Goal: Information Seeking & Learning: Compare options

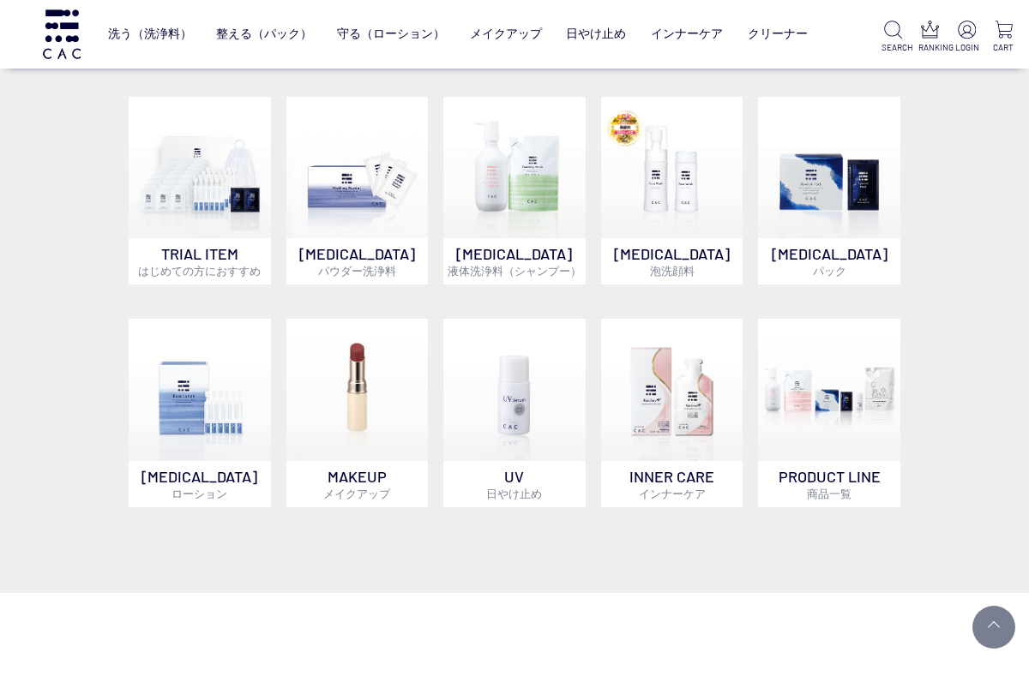
scroll to position [801, 0]
click at [363, 459] on img at bounding box center [357, 389] width 142 height 142
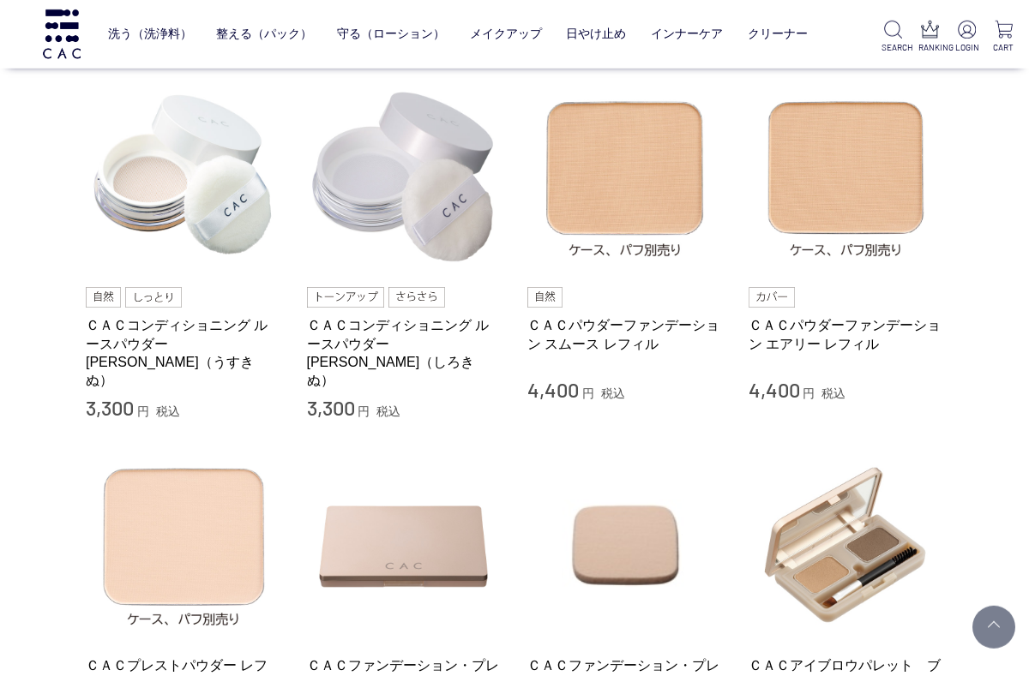
scroll to position [372, 0]
click at [204, 337] on link "ＣＡＣコンディショニング ルースパウダー 薄絹（うすきぬ）" at bounding box center [183, 351] width 195 height 73
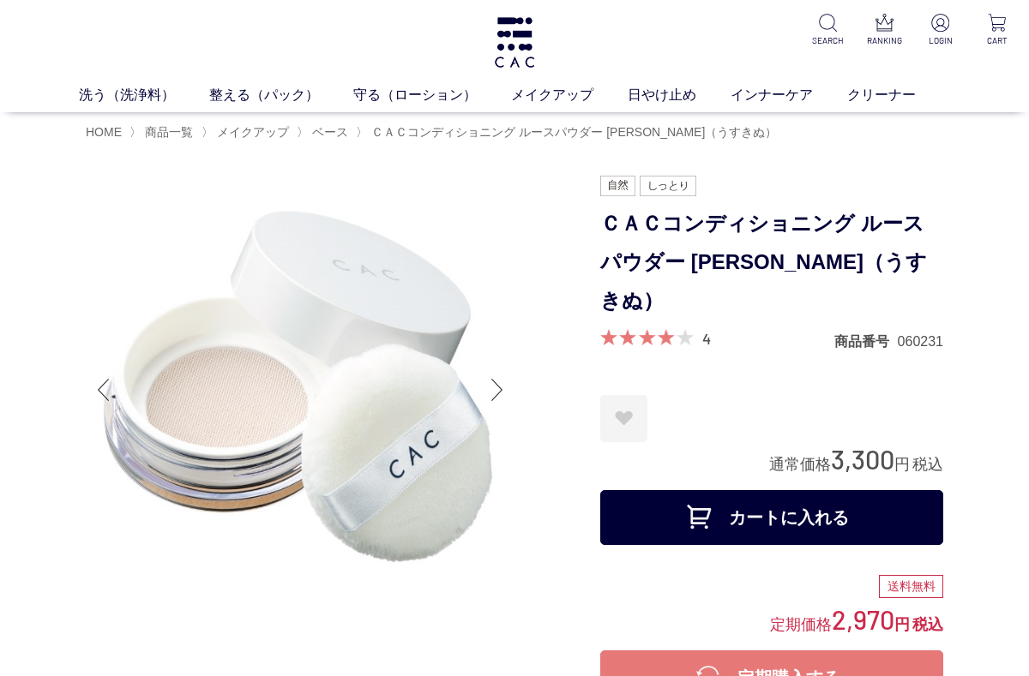
click at [912, 395] on div "お気に入りに登録する お気に入りを解除しますか？ ***** OK お気に入り一覧へ" at bounding box center [771, 418] width 343 height 47
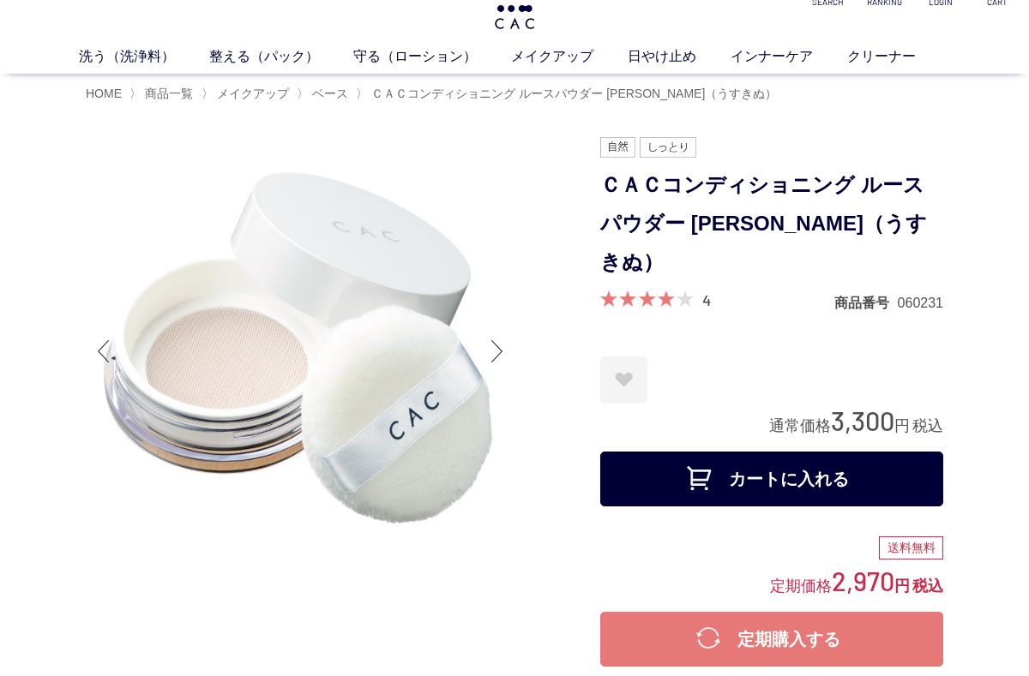
scroll to position [39, 0]
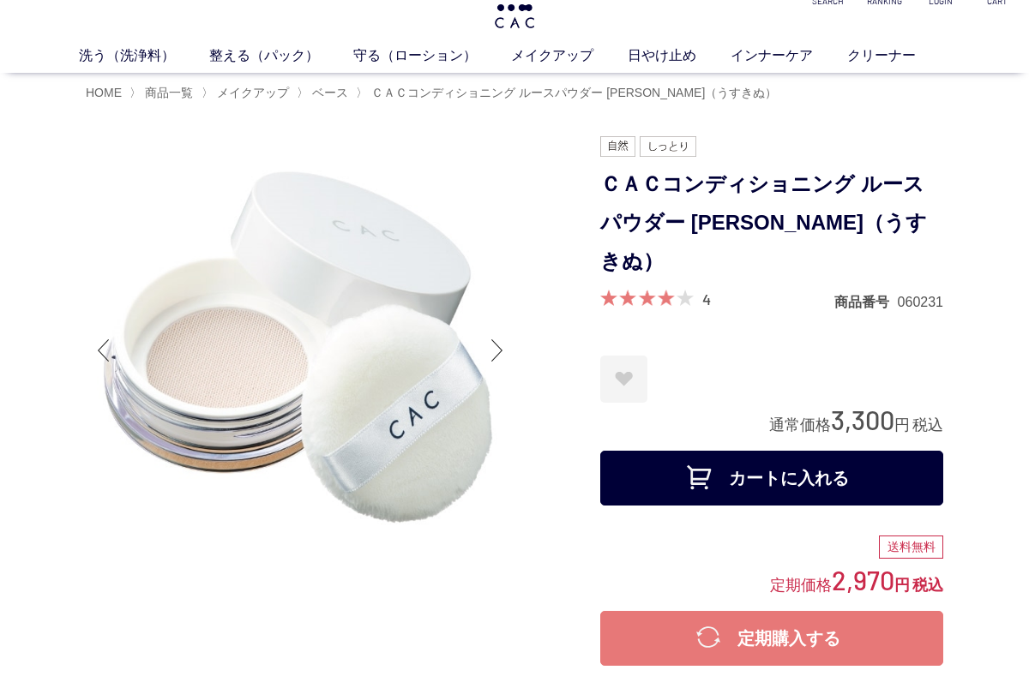
click at [496, 349] on div at bounding box center [497, 350] width 34 height 69
click at [479, 345] on img at bounding box center [300, 350] width 429 height 429
click at [495, 357] on div at bounding box center [497, 350] width 34 height 69
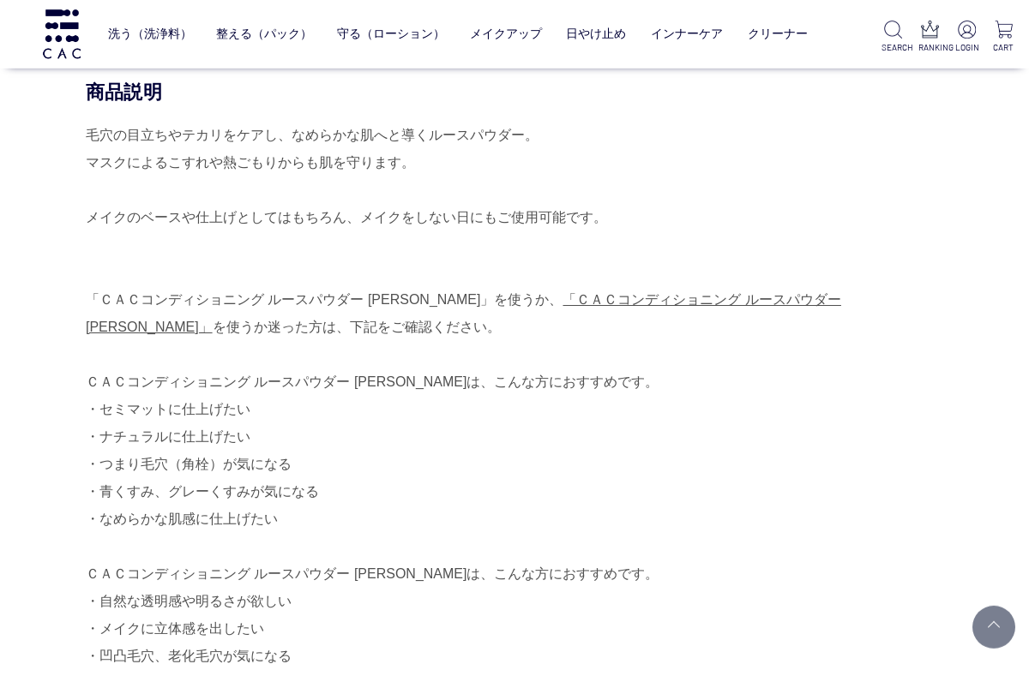
scroll to position [834, 0]
click at [723, 291] on link "「ＣＡＣコンディショニング ルースパウダー 白絹」" at bounding box center [463, 312] width 755 height 42
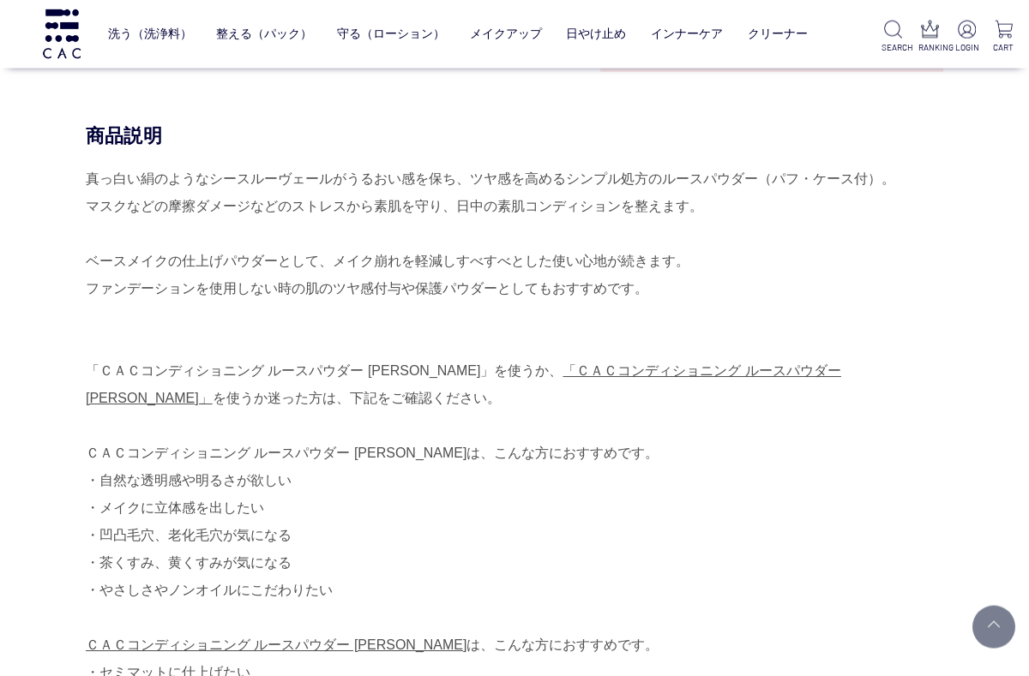
scroll to position [790, 0]
click at [698, 363] on link "「ＣＡＣコンディショニング ルースパウダー [PERSON_NAME]」" at bounding box center [463, 384] width 755 height 42
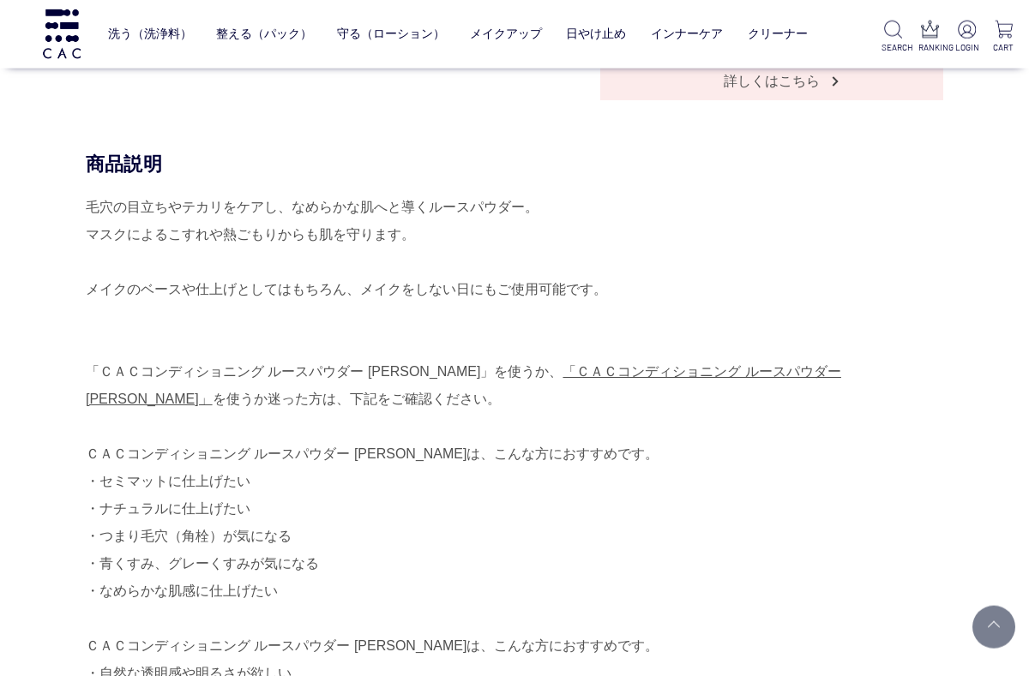
scroll to position [762, 0]
click at [670, 363] on link "「ＣＡＣコンディショニング ルースパウダー [PERSON_NAME]」" at bounding box center [463, 384] width 755 height 42
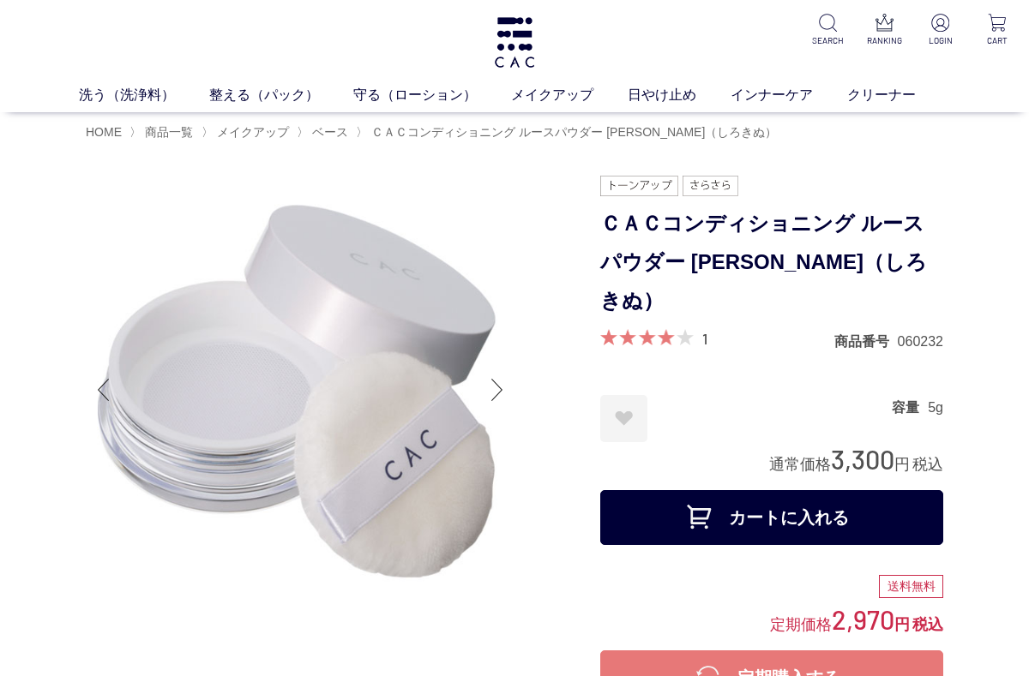
click at [561, 97] on link "メイクアップ" at bounding box center [569, 95] width 117 height 21
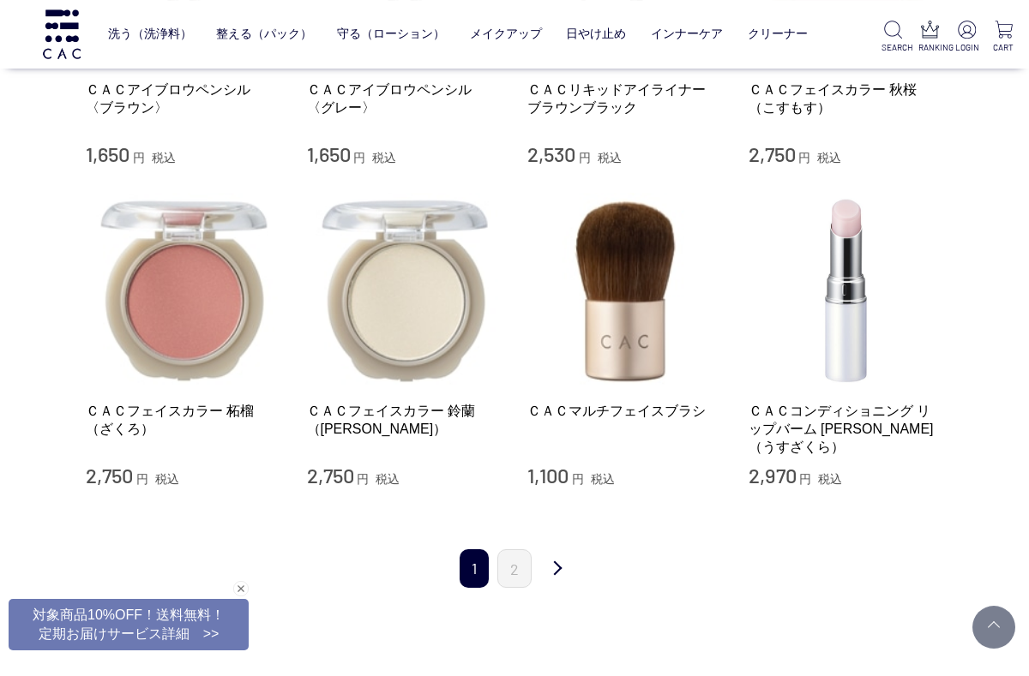
scroll to position [1590, 0]
click at [413, 306] on img at bounding box center [404, 290] width 195 height 195
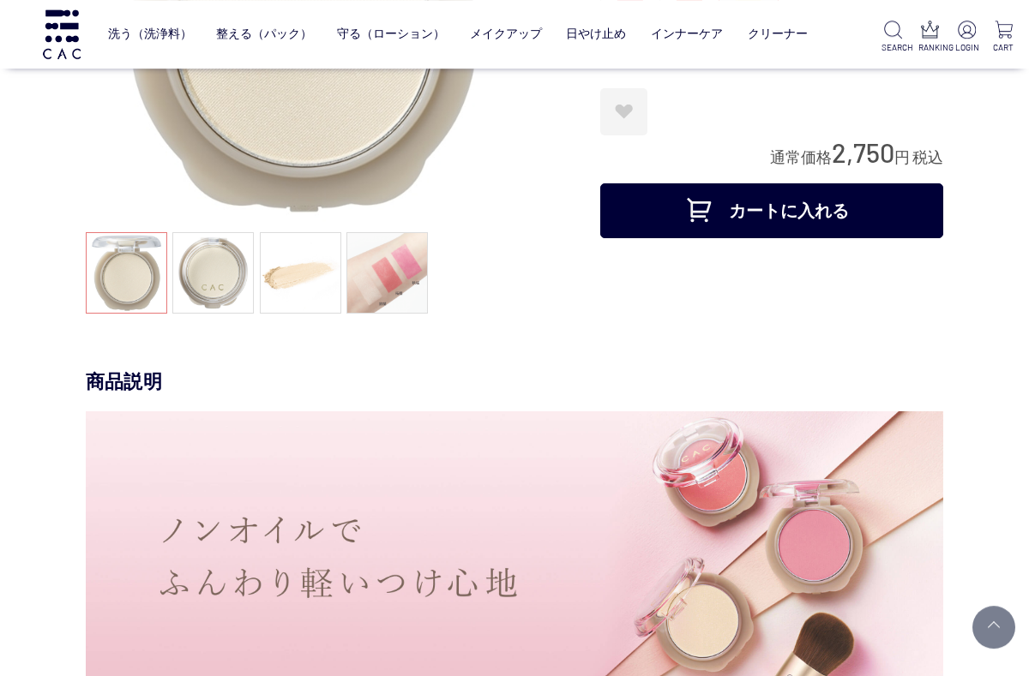
scroll to position [285, 0]
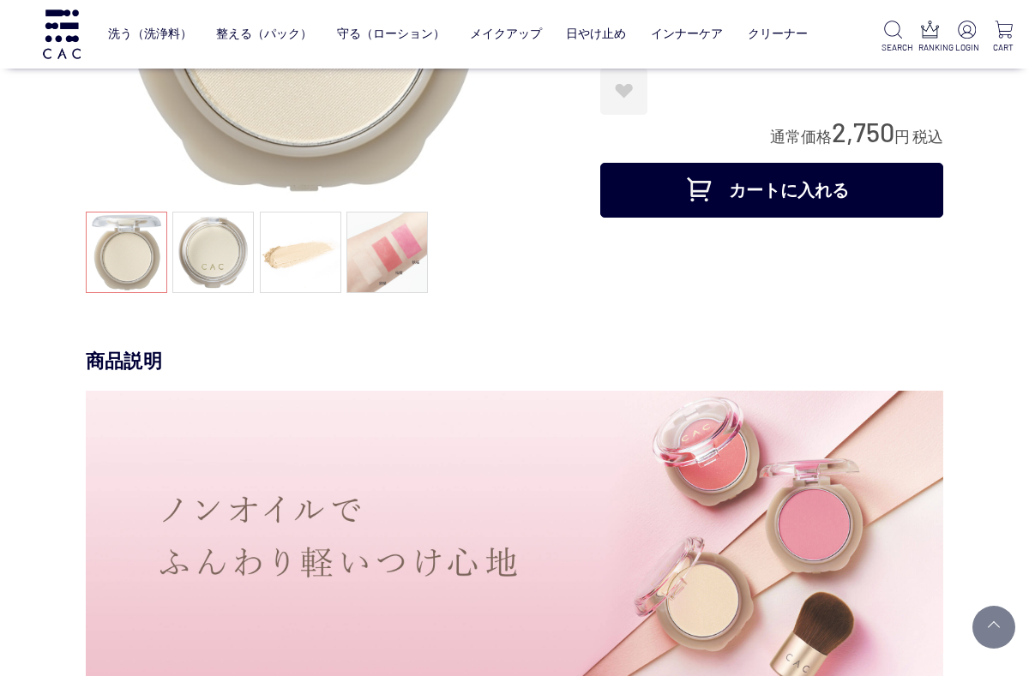
click at [218, 267] on link at bounding box center [212, 252] width 81 height 81
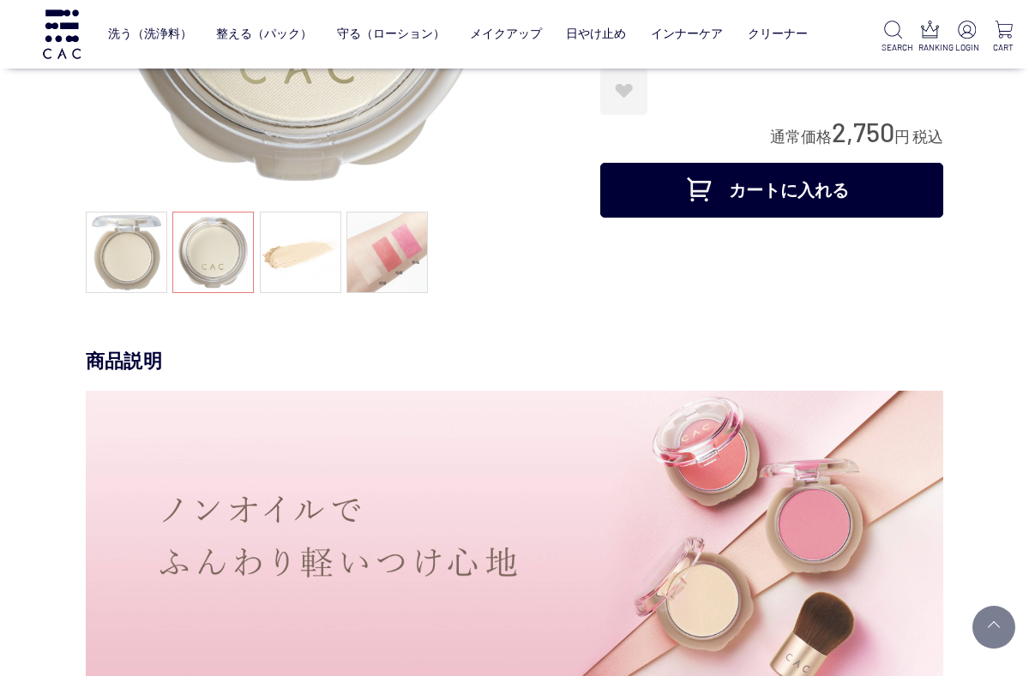
click at [292, 272] on link at bounding box center [300, 252] width 81 height 81
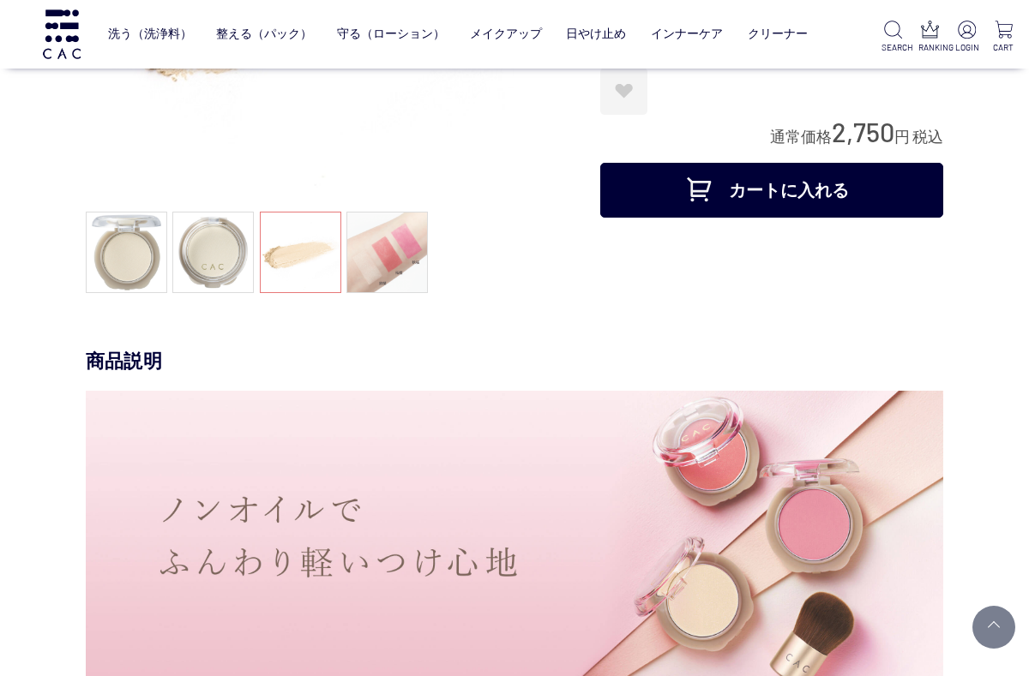
click at [385, 273] on link at bounding box center [386, 252] width 81 height 81
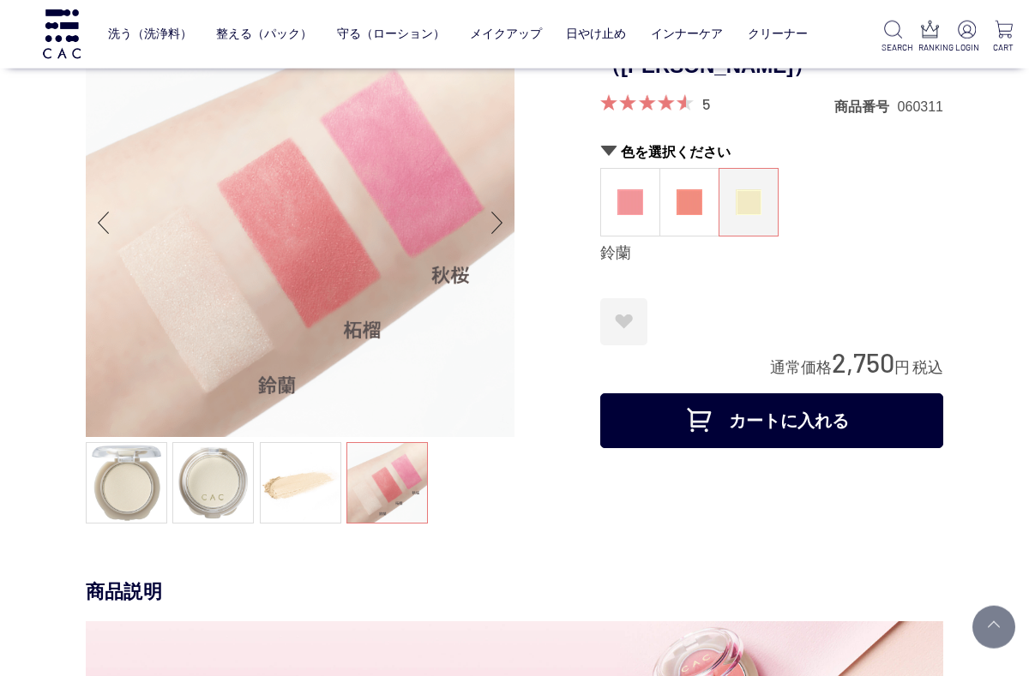
scroll to position [0, 0]
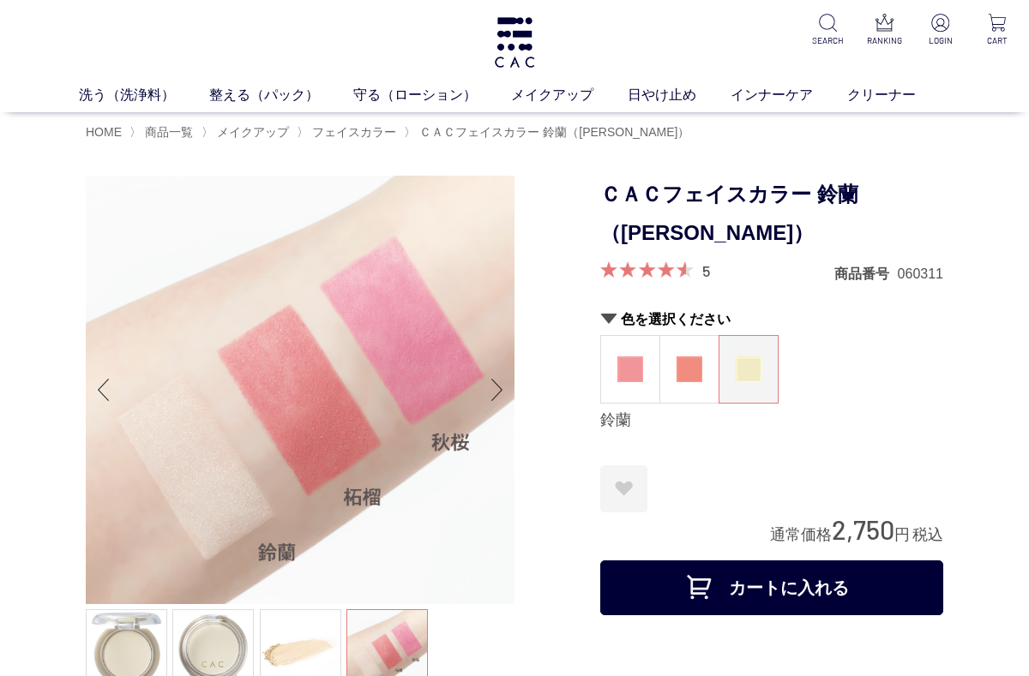
click at [688, 367] on img at bounding box center [689, 370] width 26 height 26
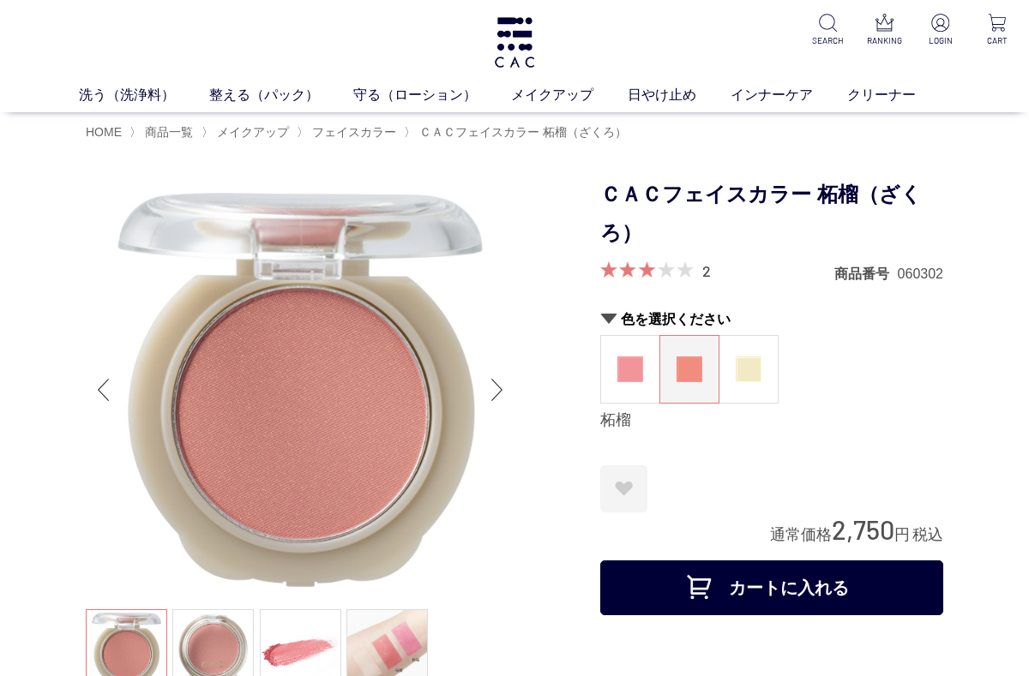
click at [632, 367] on img at bounding box center [630, 370] width 26 height 26
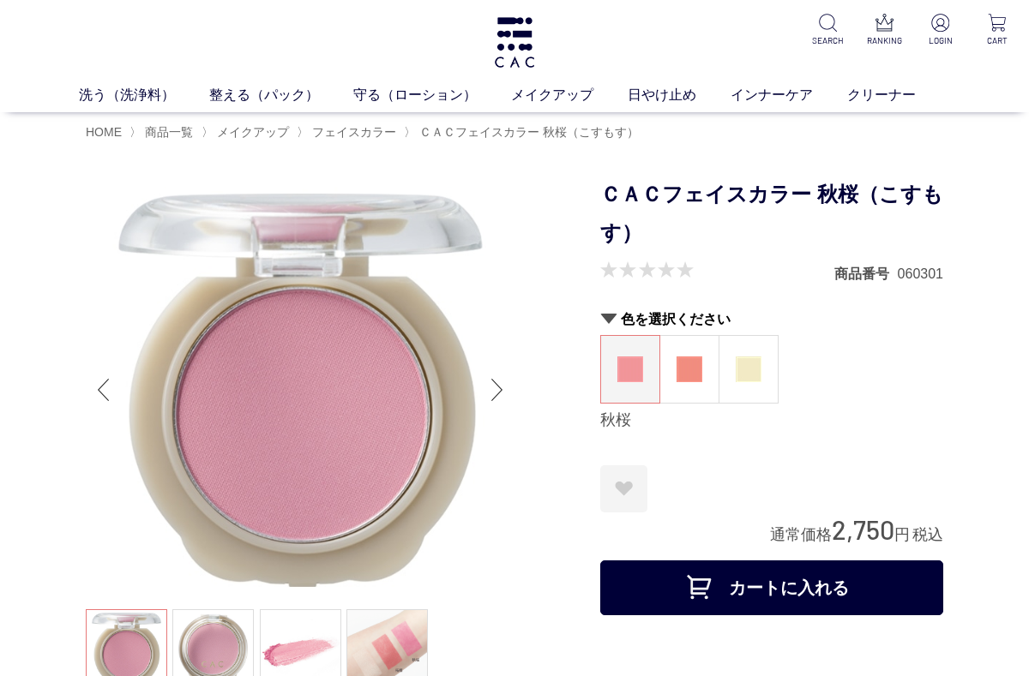
click at [760, 370] on img at bounding box center [748, 370] width 26 height 26
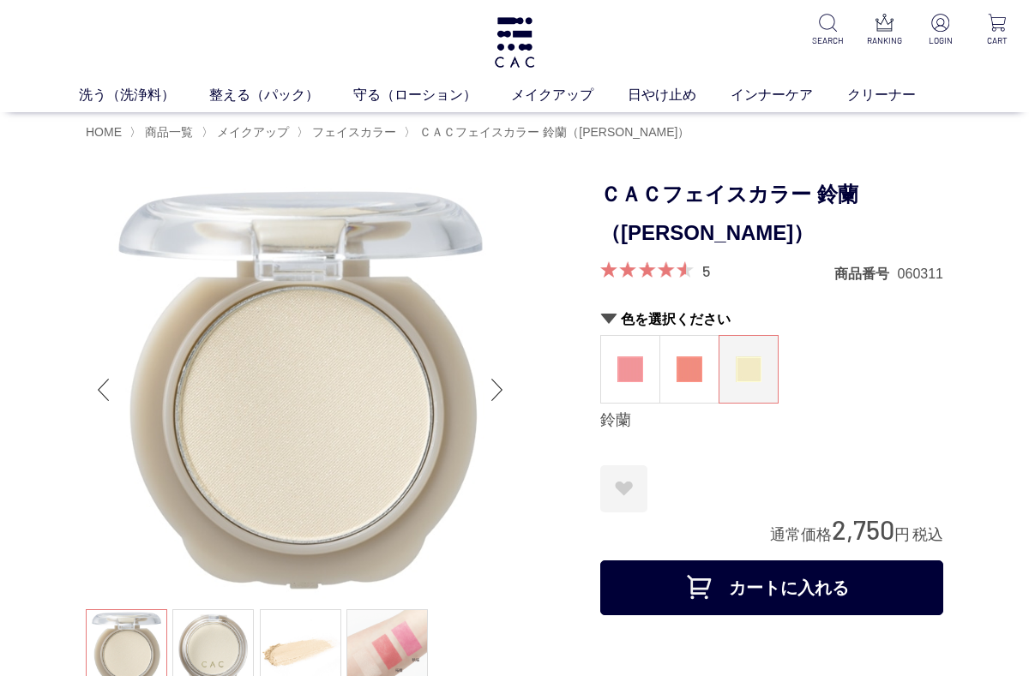
click at [552, 93] on link "メイクアップ" at bounding box center [569, 95] width 117 height 21
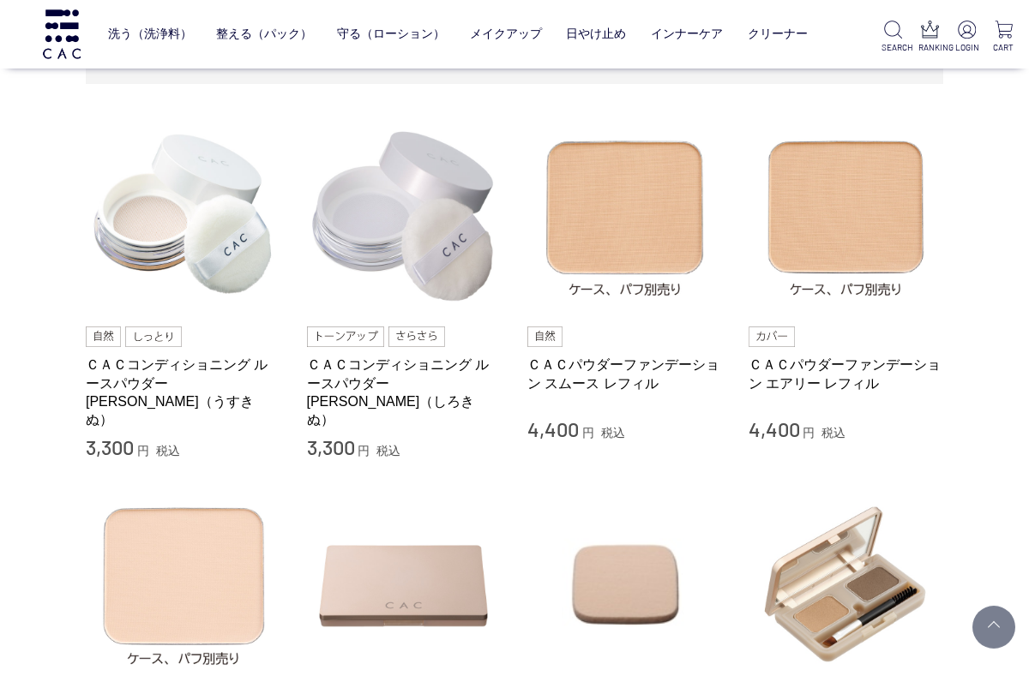
scroll to position [334, 0]
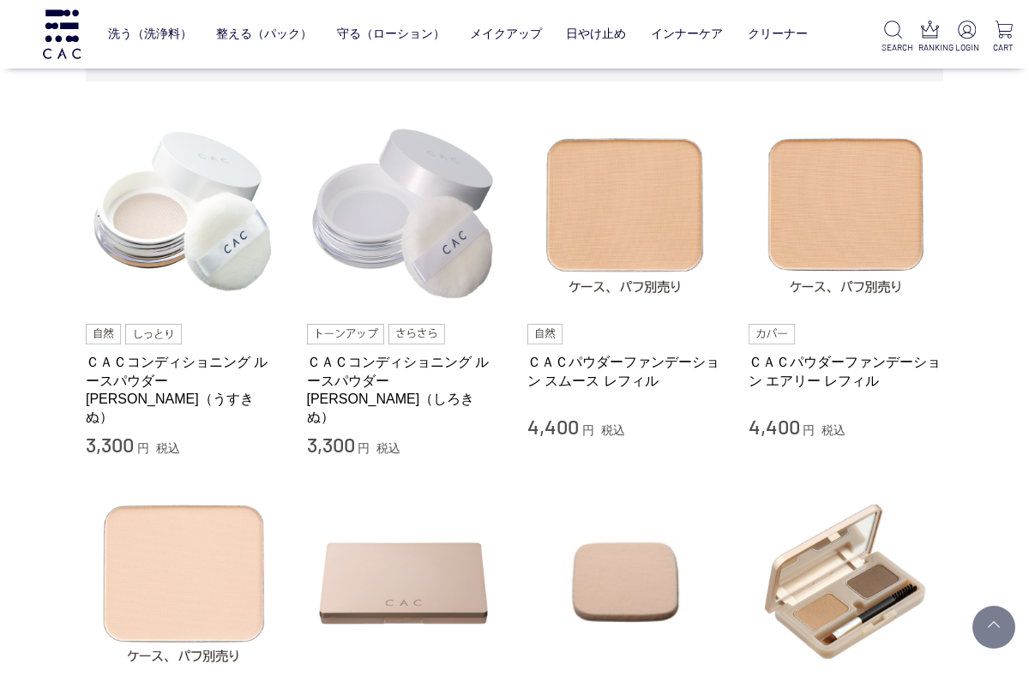
click at [209, 374] on link "ＣＡＣコンディショニング ルースパウダー [PERSON_NAME]（うすきぬ）" at bounding box center [183, 389] width 195 height 73
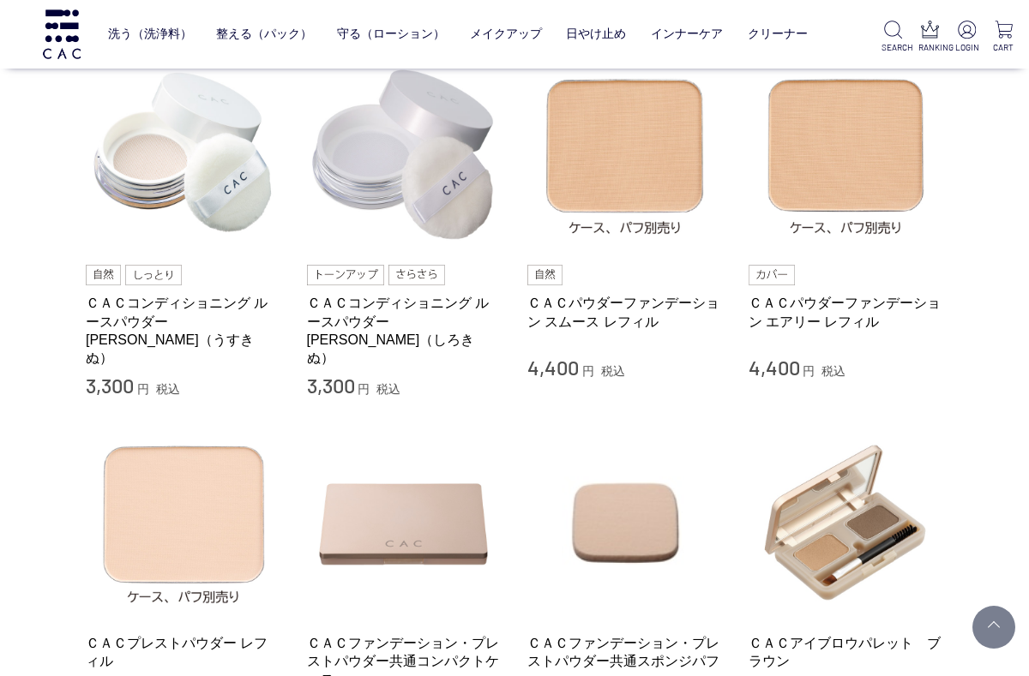
click at [391, 336] on link "ＣＡＣコンディショニング ルースパウダー [PERSON_NAME]（しろきぬ）" at bounding box center [404, 330] width 195 height 73
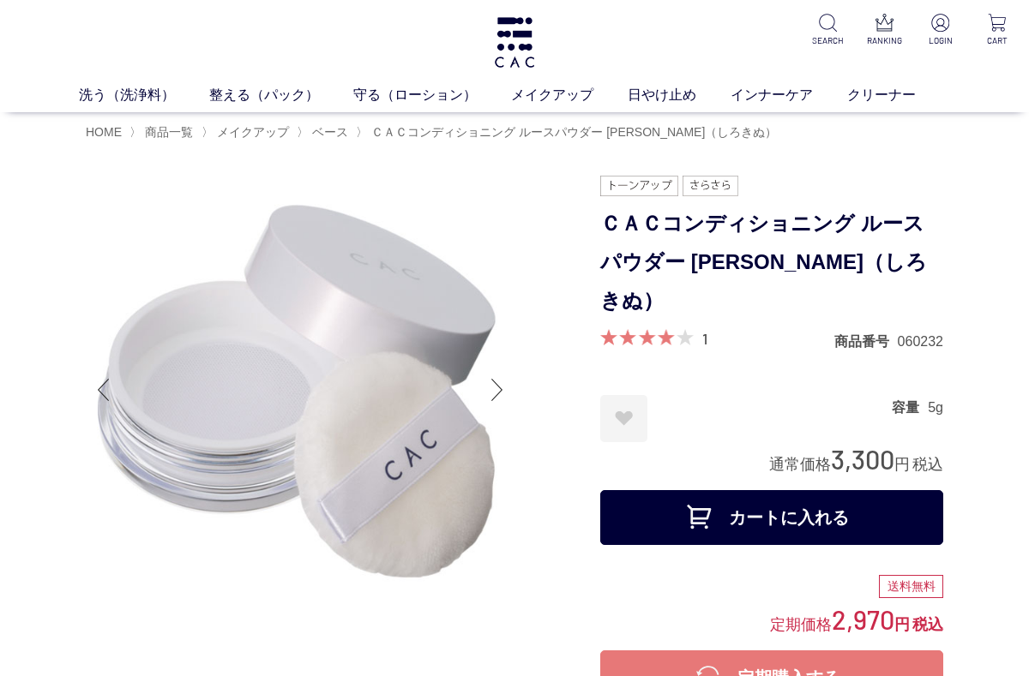
click at [547, 124] on link "フェイスカラー" at bounding box center [542, 127] width 84 height 14
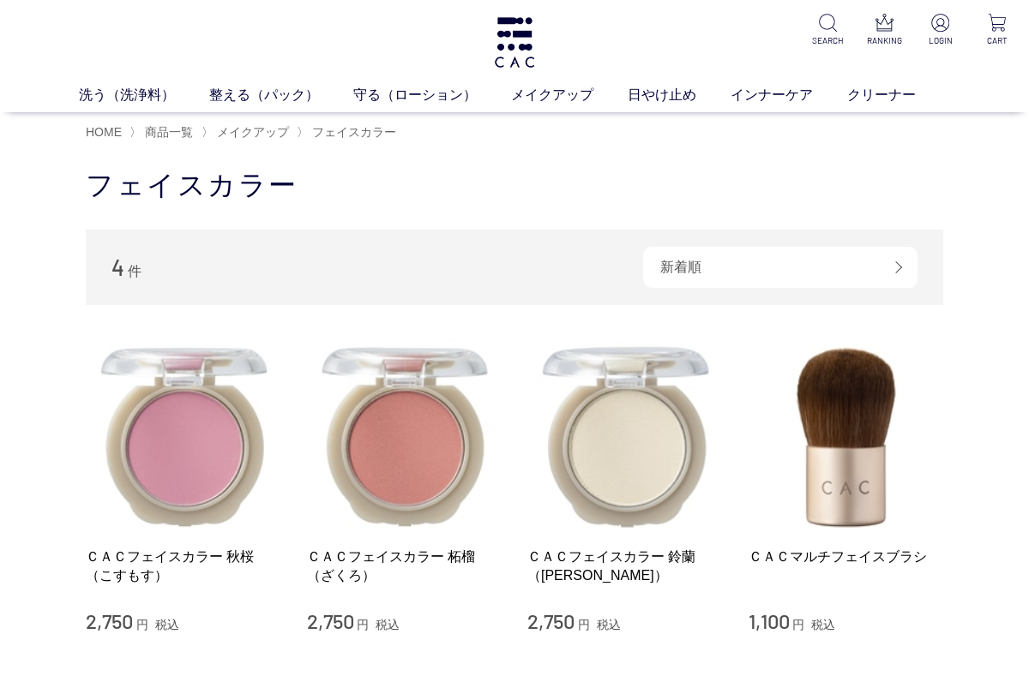
click at [396, 128] on link "ベース" at bounding box center [398, 127] width 36 height 14
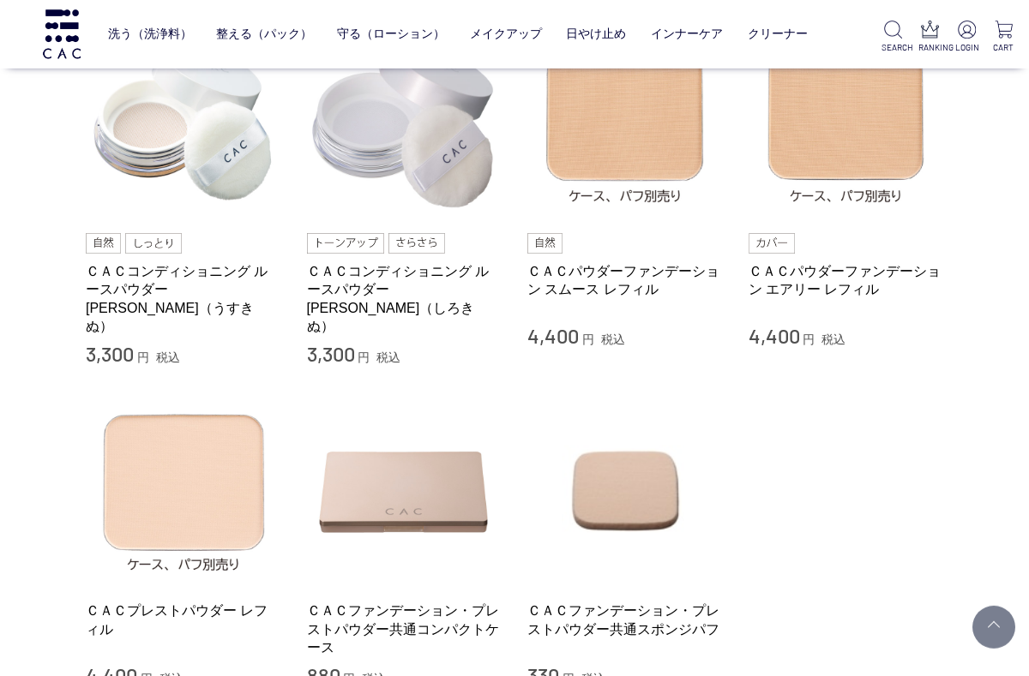
scroll to position [203, 0]
click at [189, 494] on img at bounding box center [183, 490] width 195 height 195
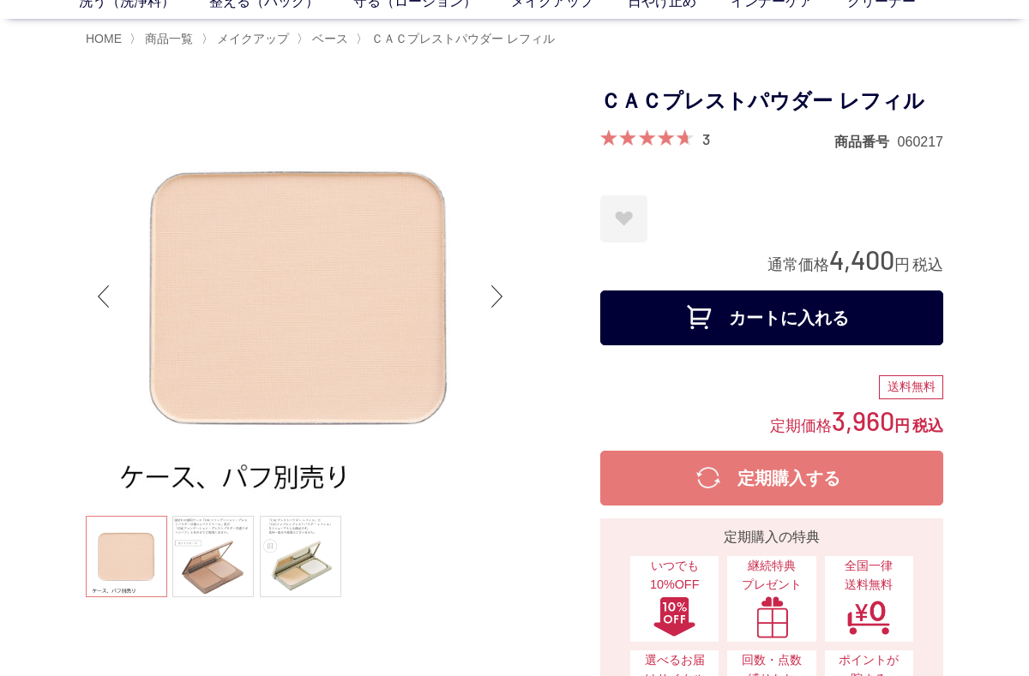
scroll to position [123, 0]
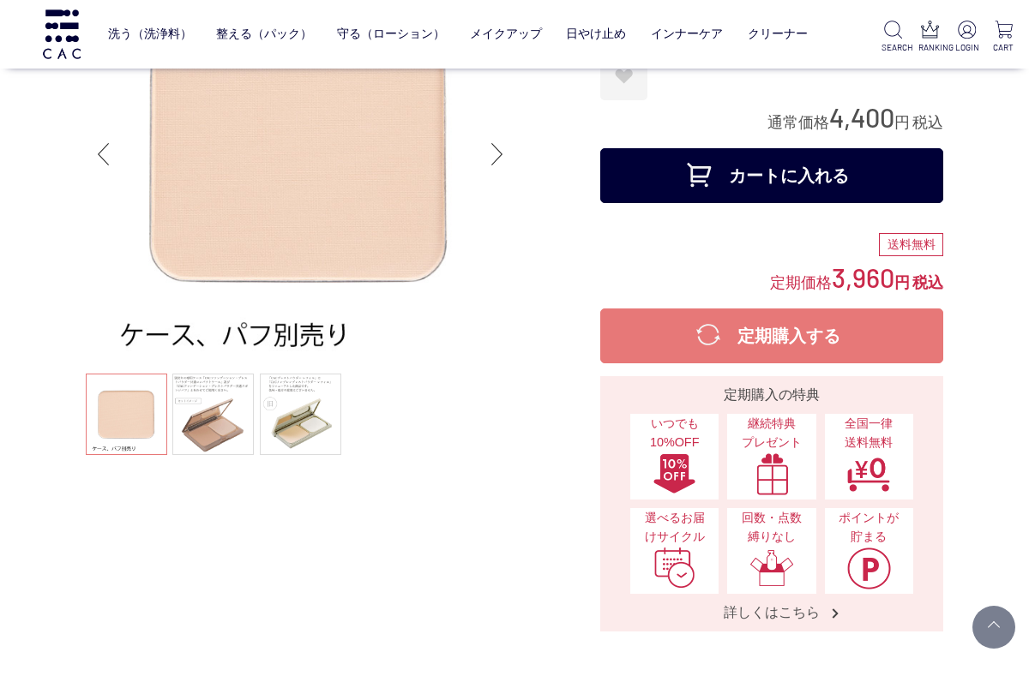
click at [219, 417] on link at bounding box center [212, 414] width 81 height 81
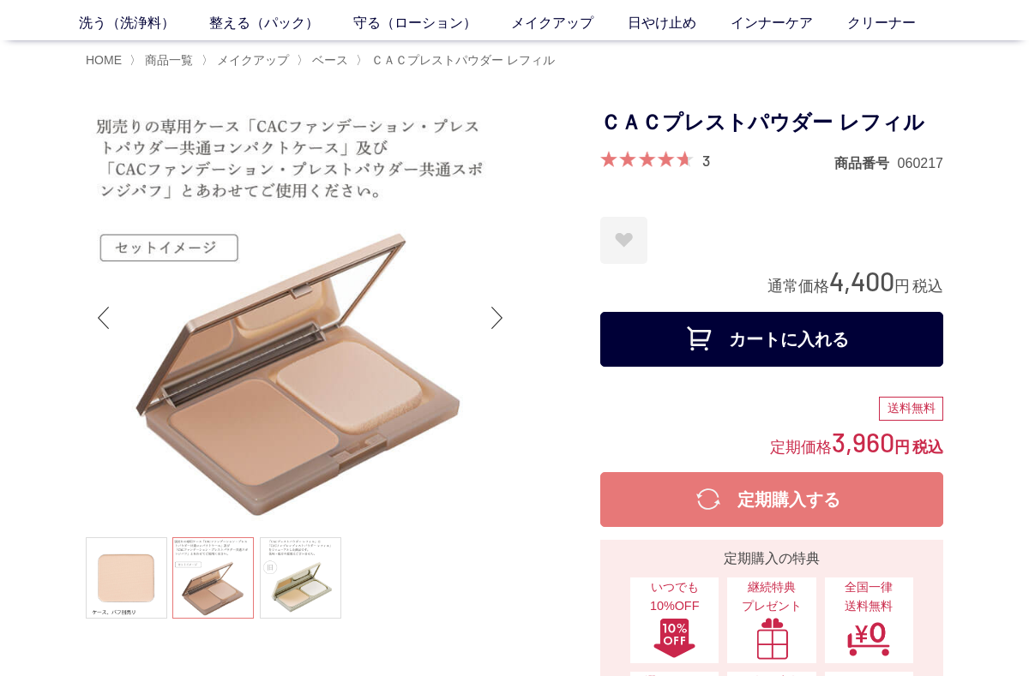
scroll to position [73, 0]
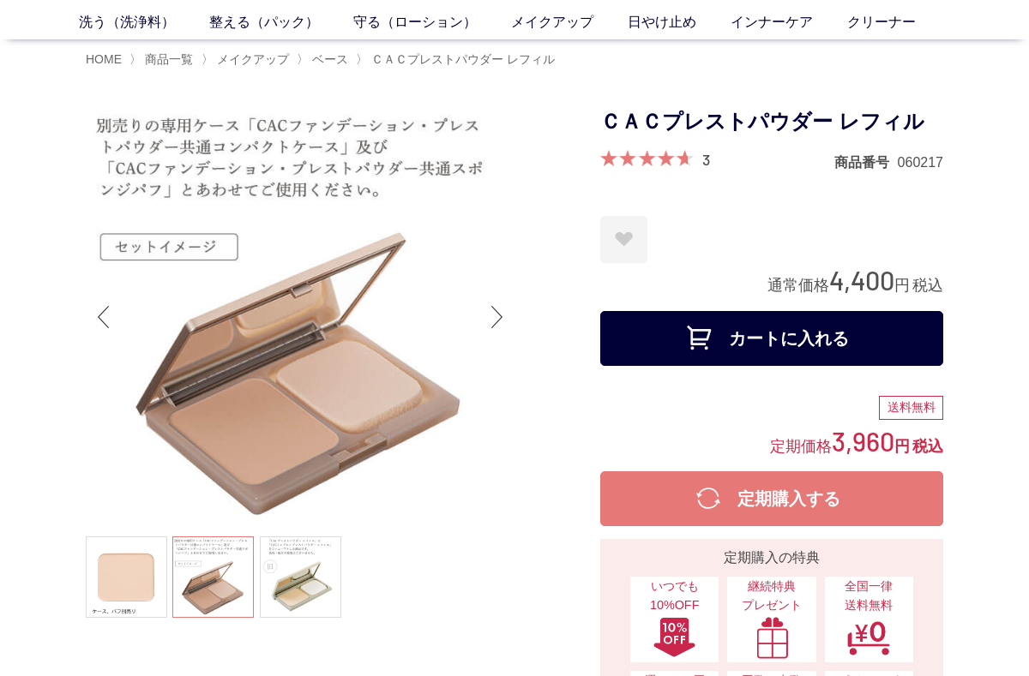
click at [314, 618] on link at bounding box center [300, 577] width 81 height 81
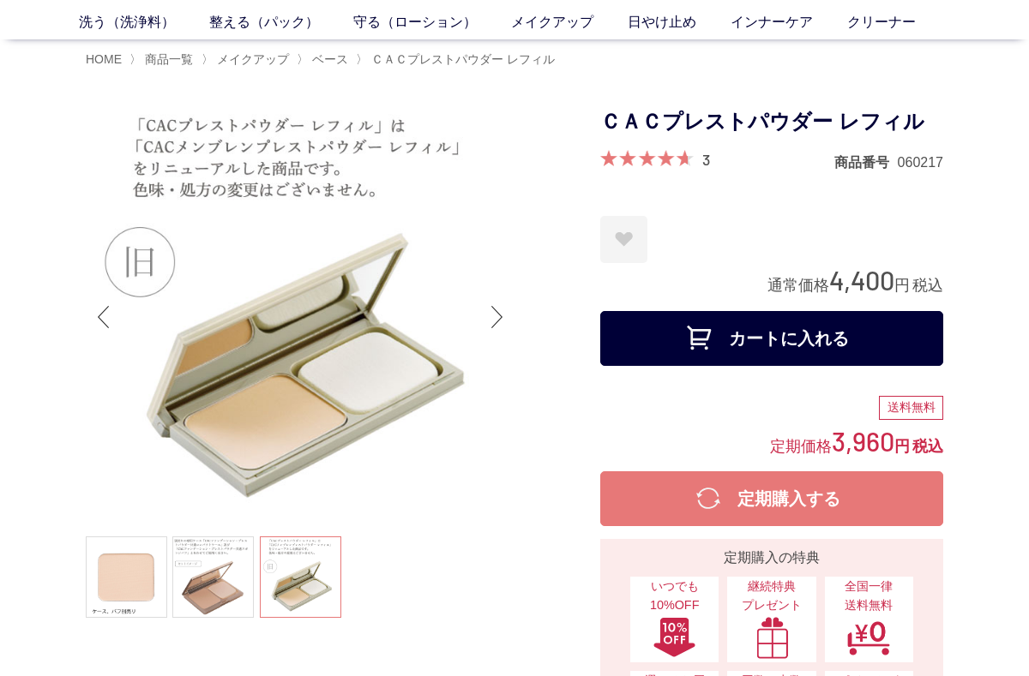
click at [231, 599] on link at bounding box center [212, 577] width 81 height 81
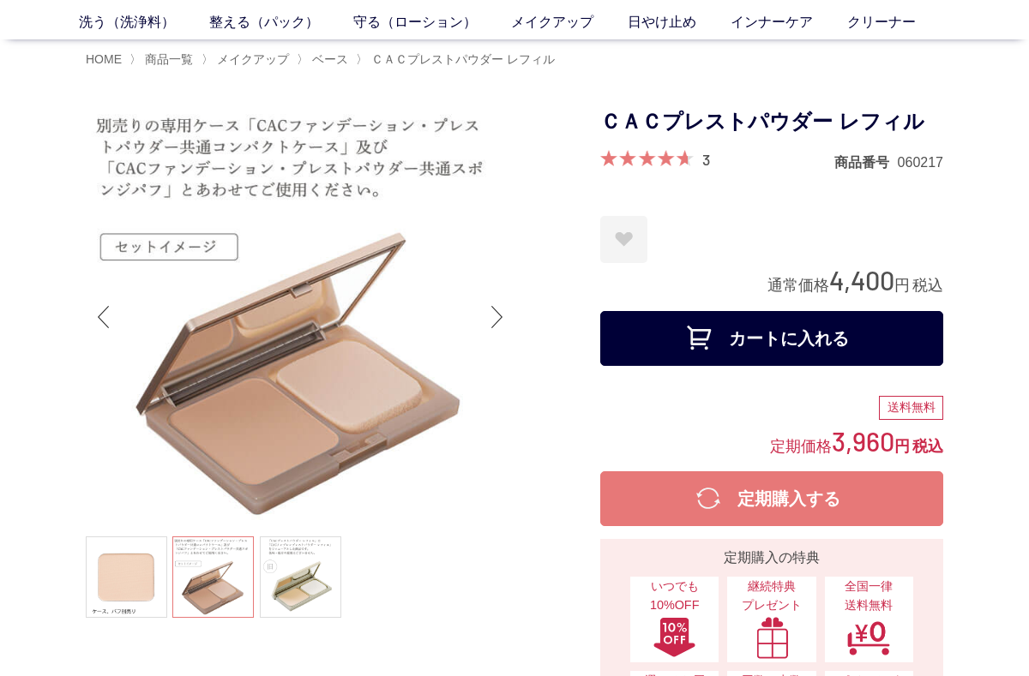
click at [127, 581] on link at bounding box center [126, 577] width 81 height 81
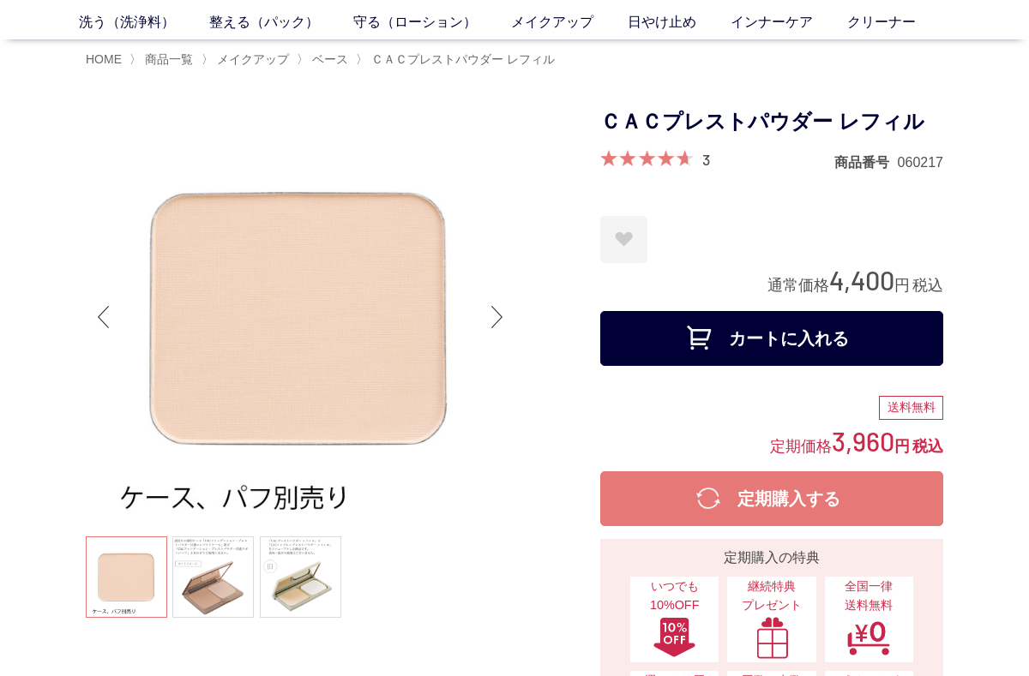
click at [219, 586] on link at bounding box center [212, 577] width 81 height 81
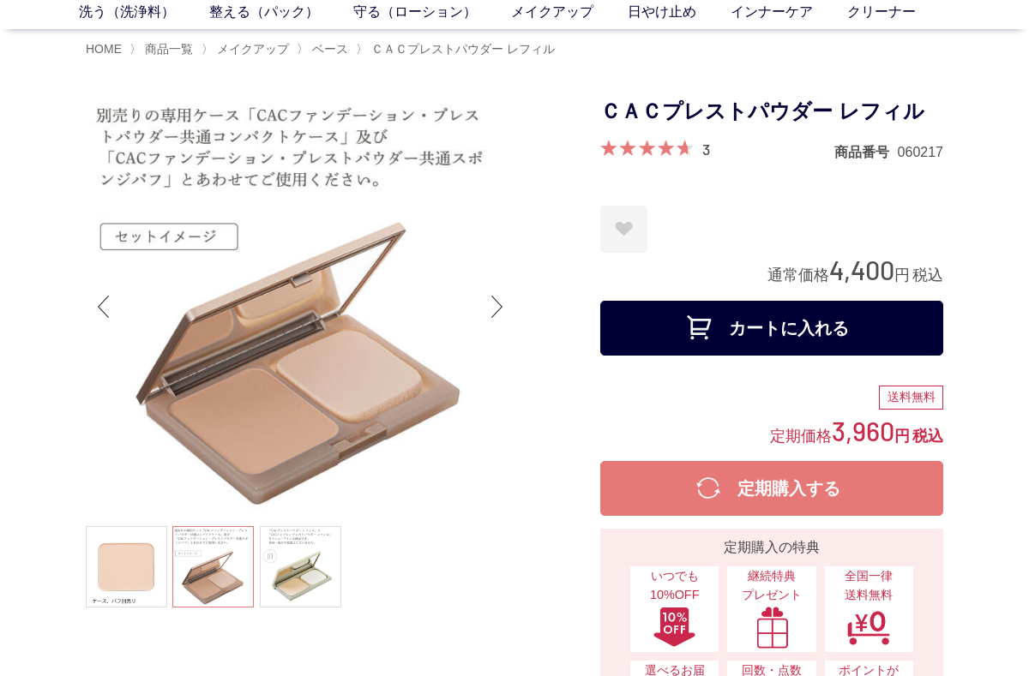
scroll to position [98, 0]
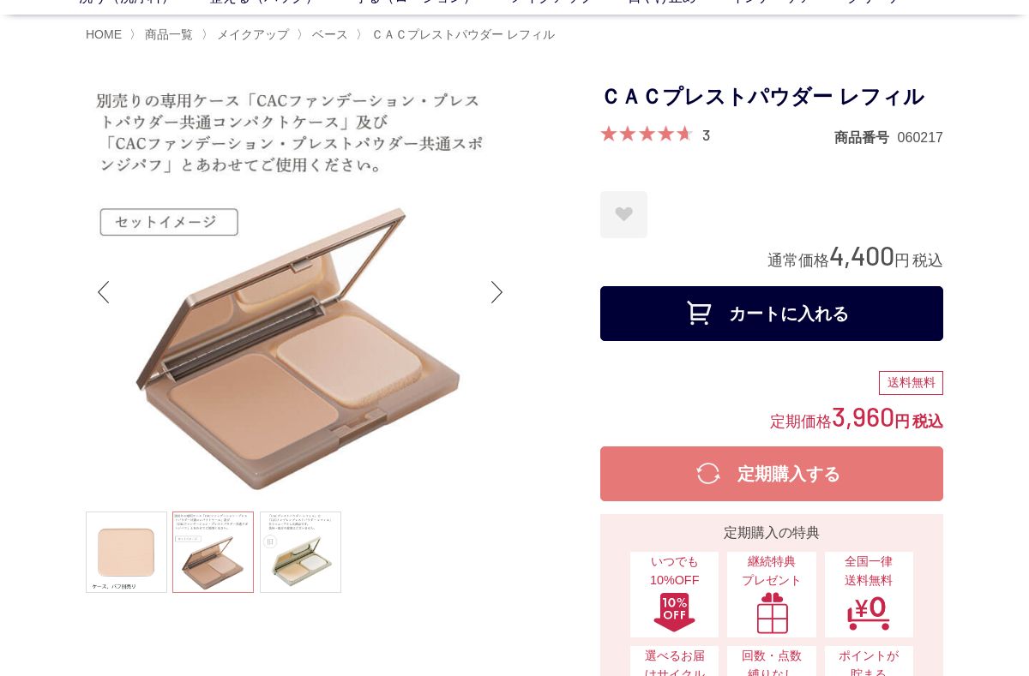
click at [219, 564] on ul at bounding box center [300, 555] width 429 height 86
click at [244, 555] on ul at bounding box center [300, 555] width 429 height 86
click at [308, 563] on link at bounding box center [300, 552] width 81 height 81
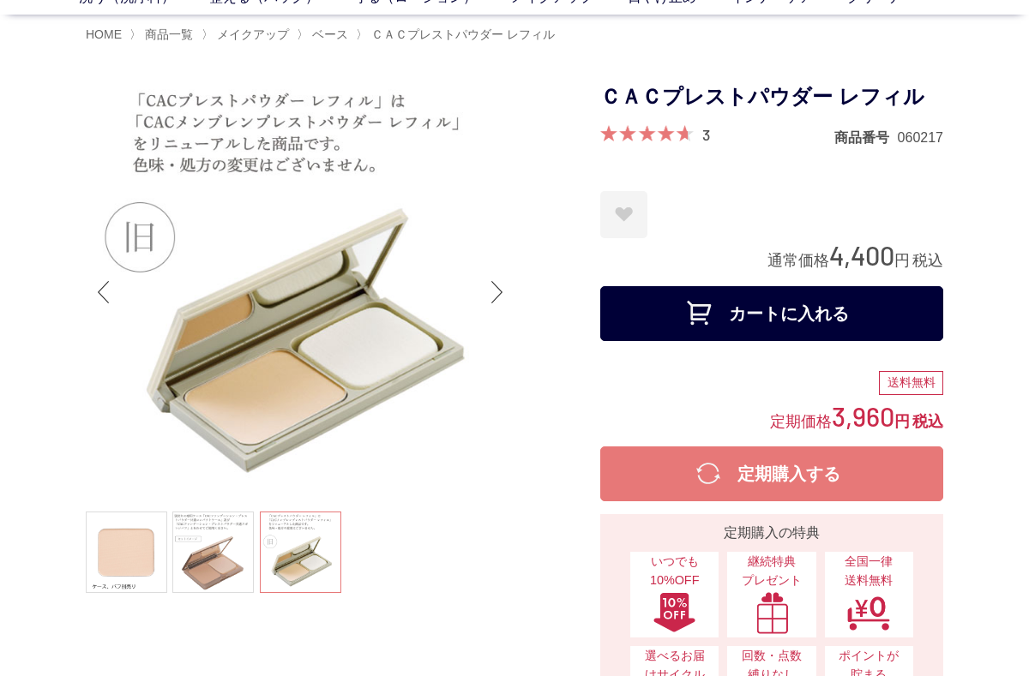
click at [229, 544] on link at bounding box center [212, 552] width 81 height 81
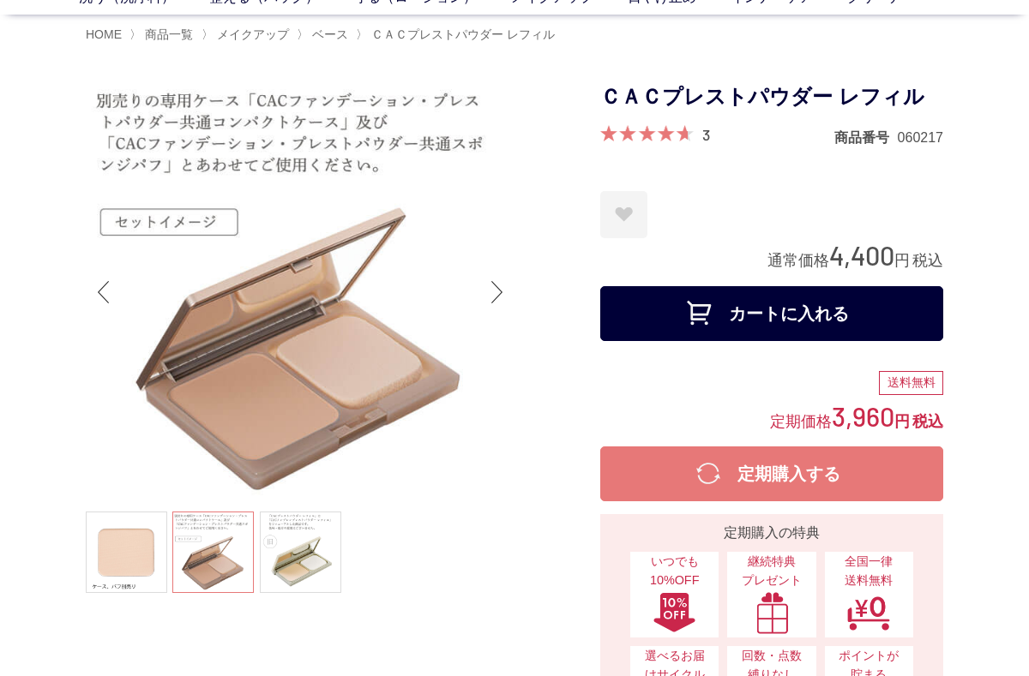
click at [128, 565] on link at bounding box center [126, 552] width 81 height 81
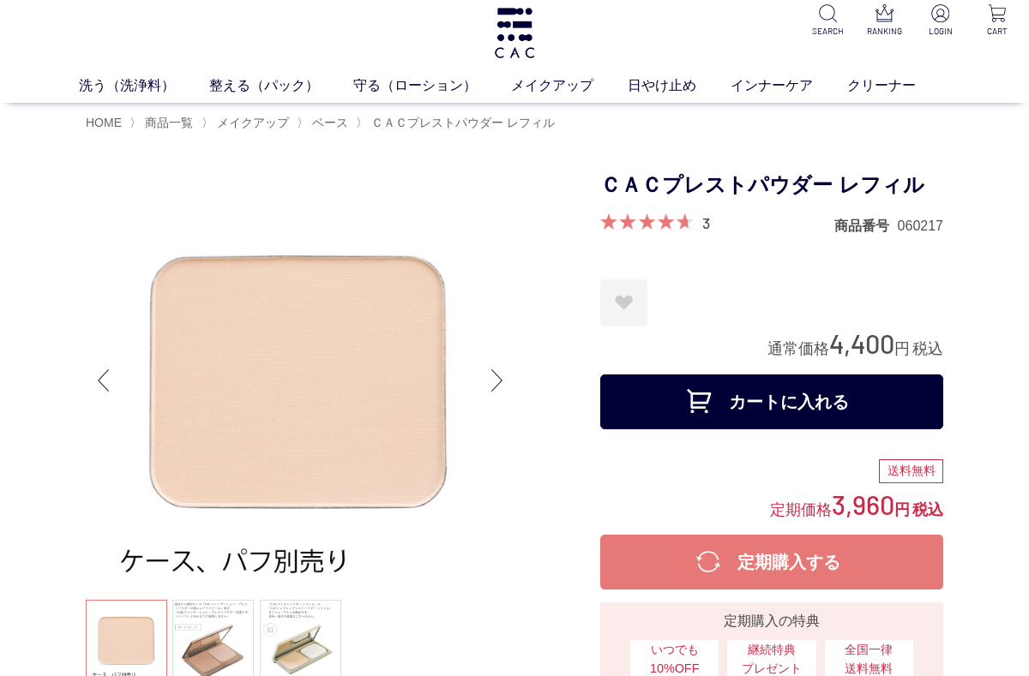
scroll to position [0, 0]
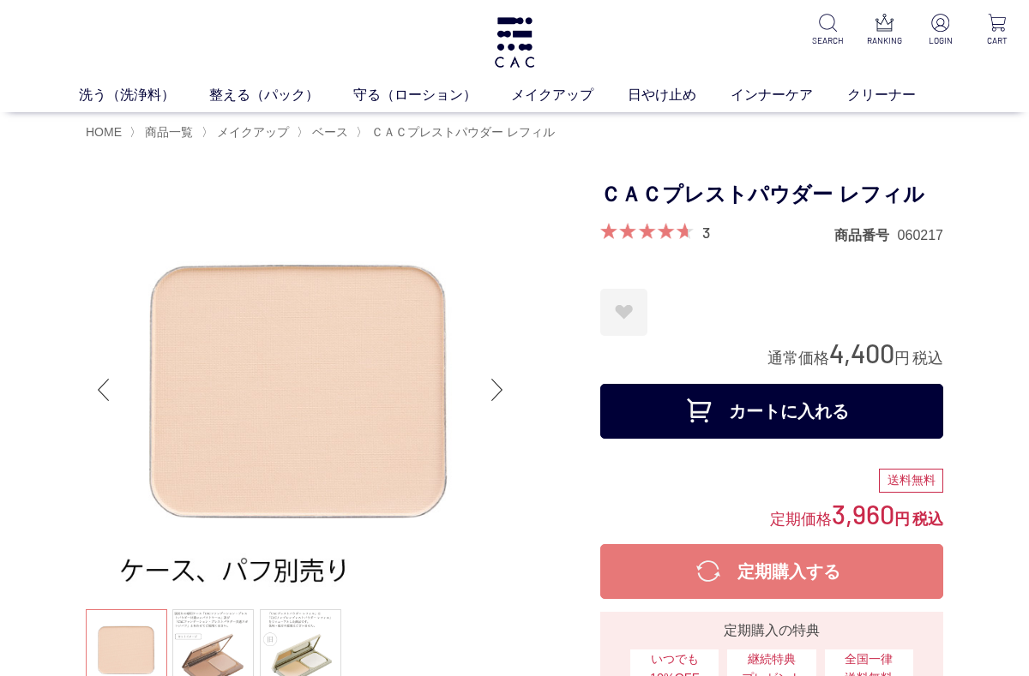
click at [580, 93] on link "メイクアップ" at bounding box center [569, 95] width 117 height 21
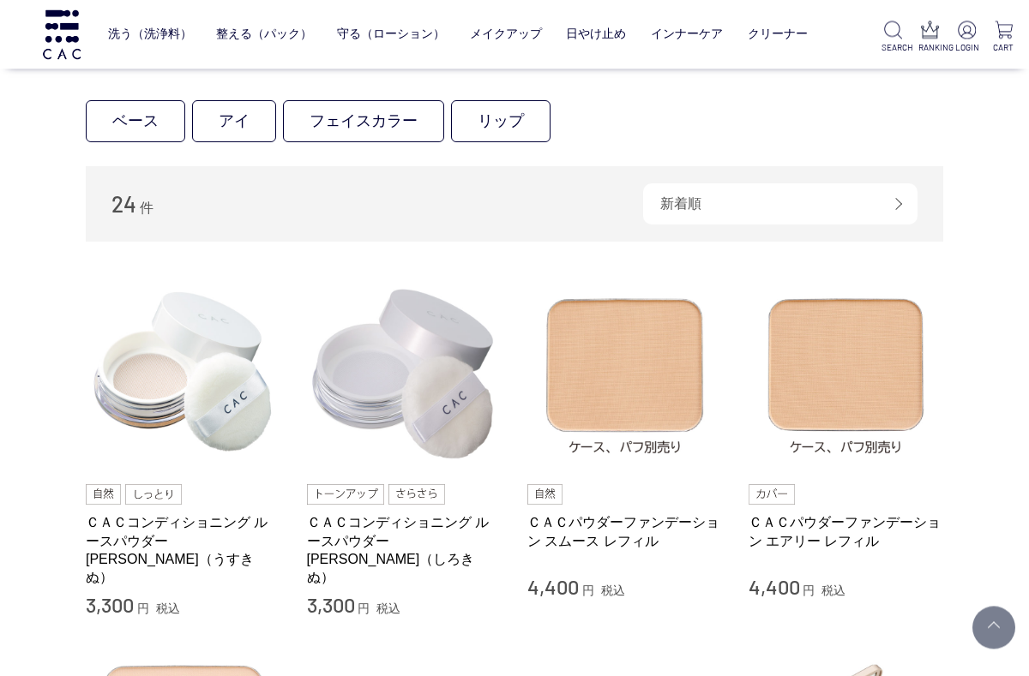
scroll to position [174, 0]
click at [183, 524] on link "ＣＡＣコンディショニング ルースパウダー 薄絹（うすきぬ）" at bounding box center [183, 549] width 195 height 73
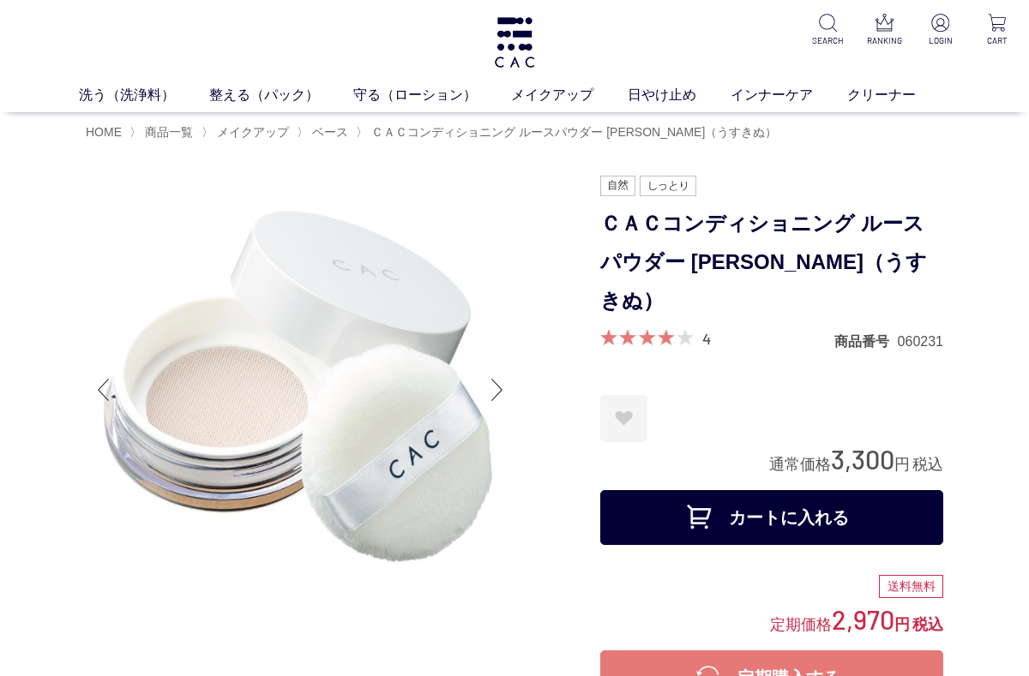
click at [342, 134] on span "ベース" at bounding box center [330, 132] width 36 height 14
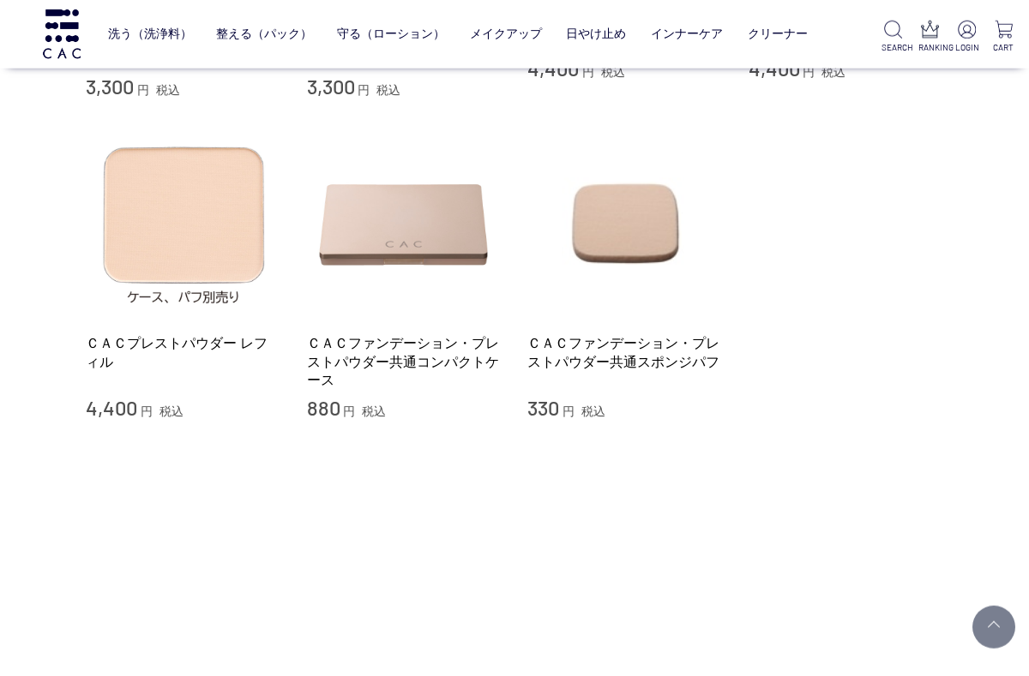
scroll to position [471, 0]
click at [225, 333] on link "ＣＡＣプレストパウダー レフィル" at bounding box center [183, 351] width 195 height 37
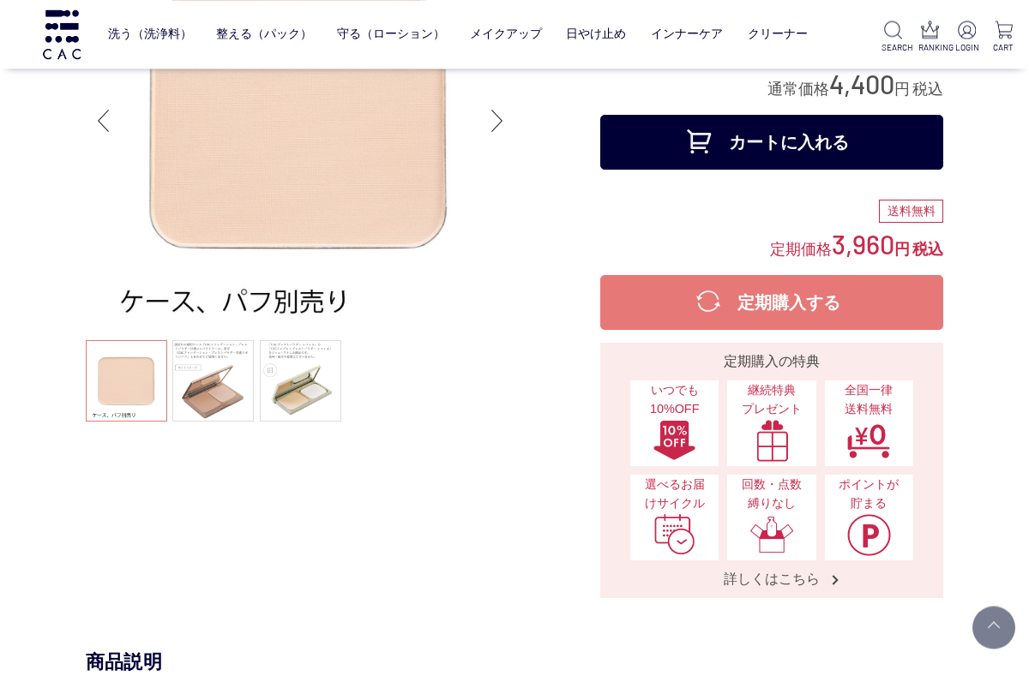
scroll to position [261, 0]
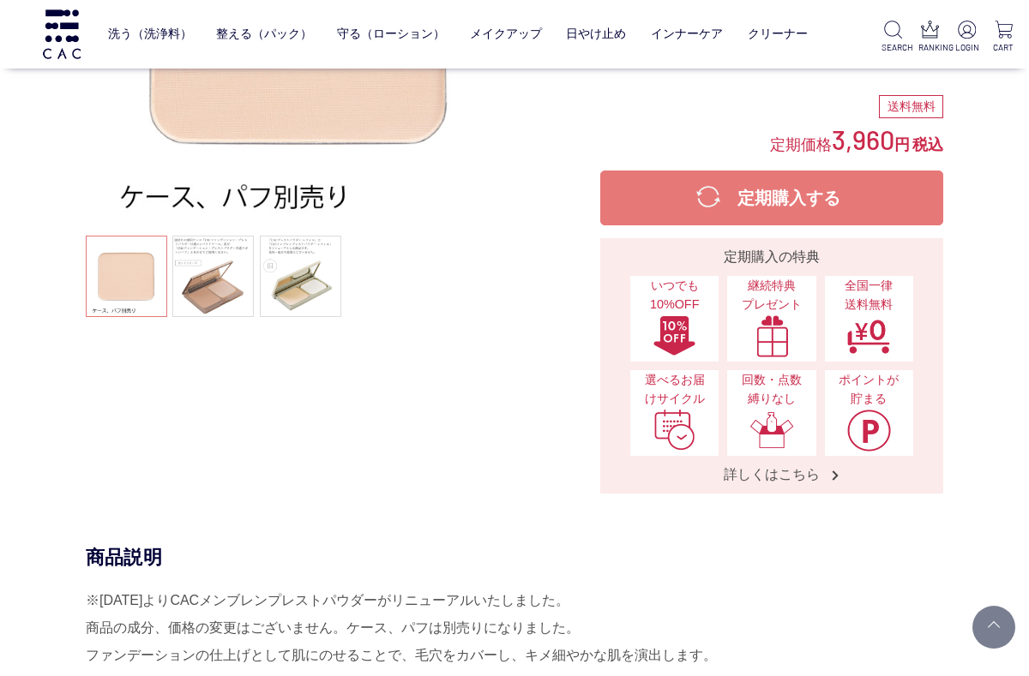
click at [233, 307] on link at bounding box center [212, 276] width 81 height 81
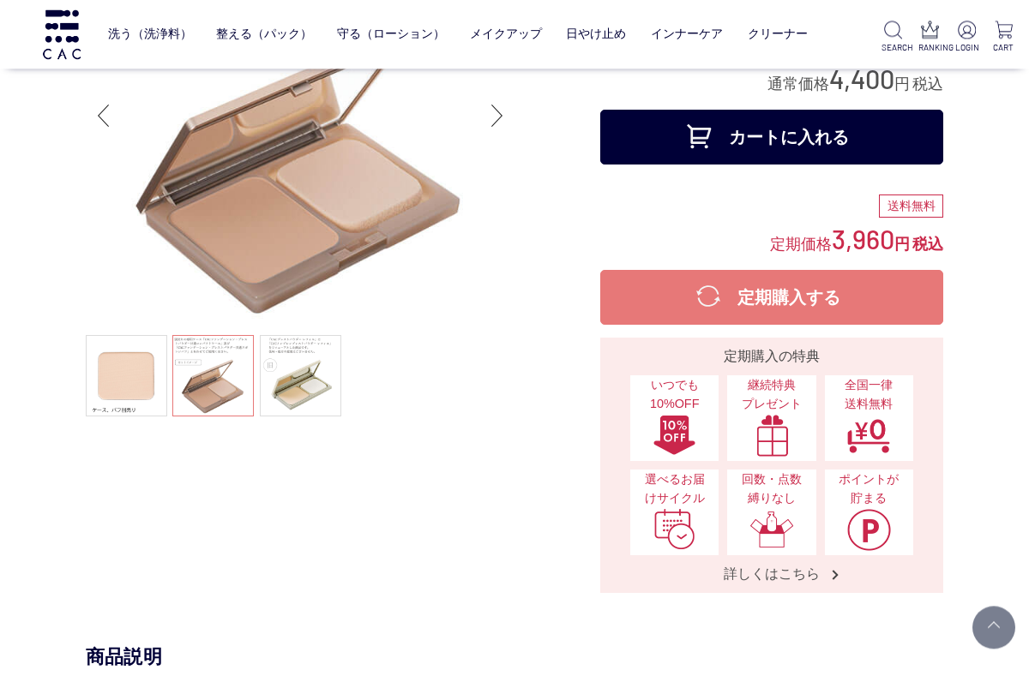
scroll to position [0, 0]
